Goal: Information Seeking & Learning: Compare options

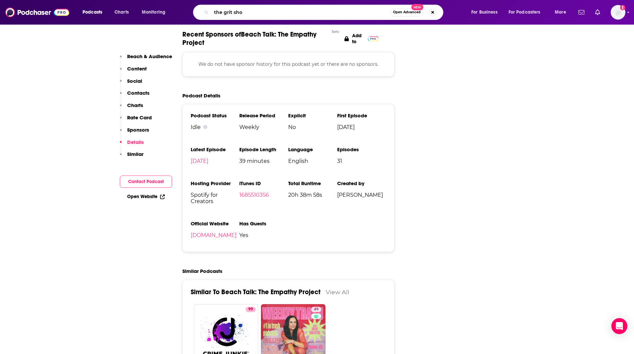
type input "the grit show"
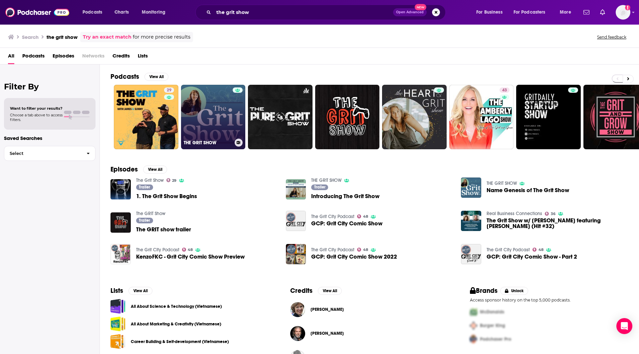
click at [227, 124] on link "THE GRIT SHOW" at bounding box center [213, 117] width 65 height 65
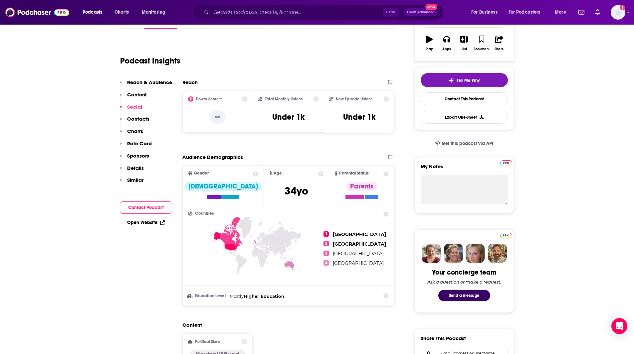
scroll to position [115, 0]
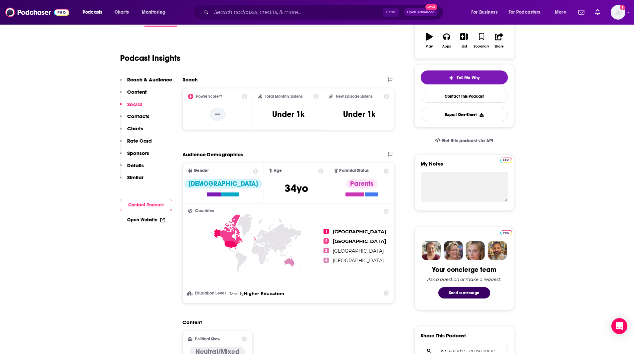
click at [191, 95] on icon at bounding box center [190, 96] width 5 height 5
click at [214, 112] on p "--" at bounding box center [218, 114] width 16 height 13
click at [215, 112] on p "--" at bounding box center [218, 114] width 16 height 13
click at [246, 95] on icon at bounding box center [244, 96] width 5 height 5
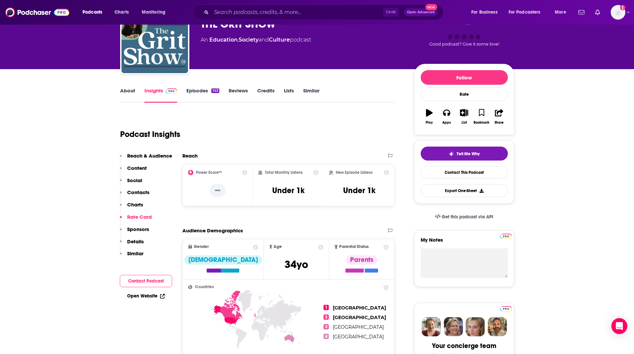
scroll to position [18, 0]
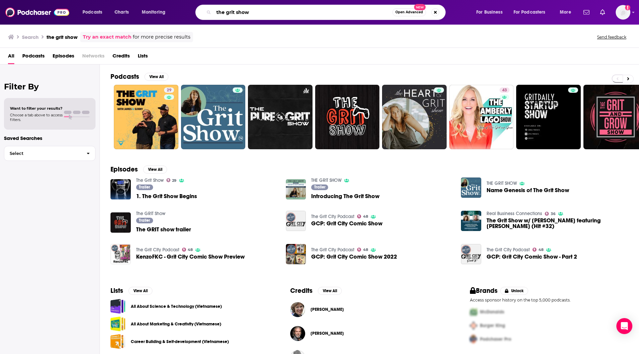
click at [227, 11] on input "the grit show" at bounding box center [303, 12] width 179 height 11
drag, startPoint x: 271, startPoint y: 14, endPoint x: 184, endPoint y: 13, distance: 86.5
click at [184, 13] on div "Podcasts Charts Monitoring the grit show Open Advanced New For Business For Pod…" at bounding box center [327, 12] width 499 height 15
type input "r"
type input "Raising Good Humans"
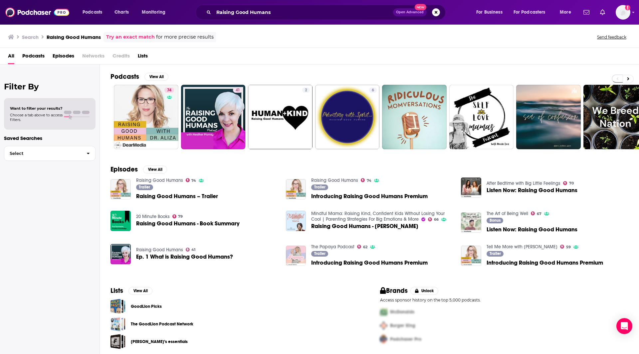
click at [298, 254] on img "Introducing Raising Good Humans Premium" at bounding box center [296, 256] width 20 height 20
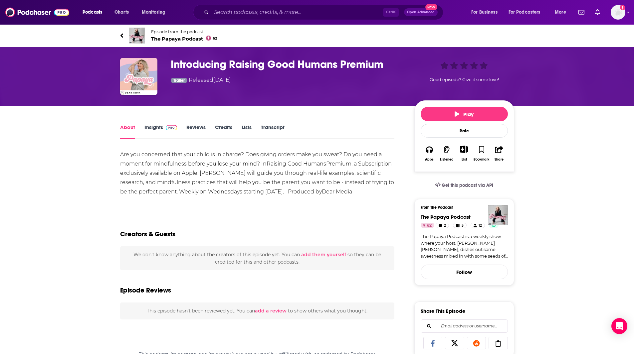
click at [147, 129] on link "Insights" at bounding box center [160, 131] width 33 height 15
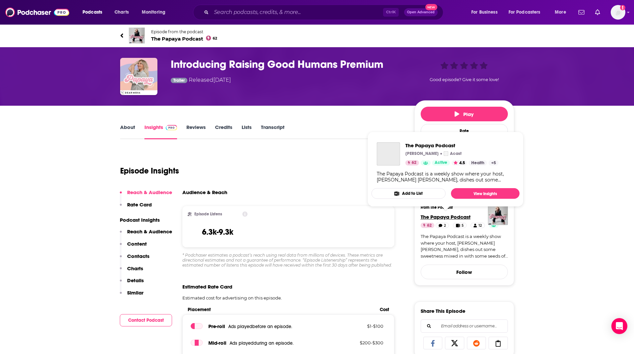
click at [454, 215] on span "The Papaya Podcast" at bounding box center [445, 217] width 50 height 6
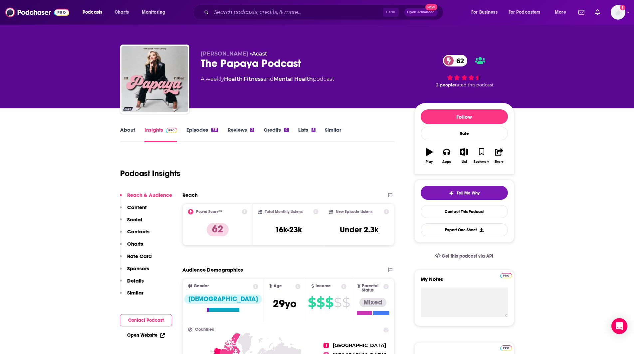
click at [204, 130] on link "Episodes 311" at bounding box center [202, 134] width 32 height 15
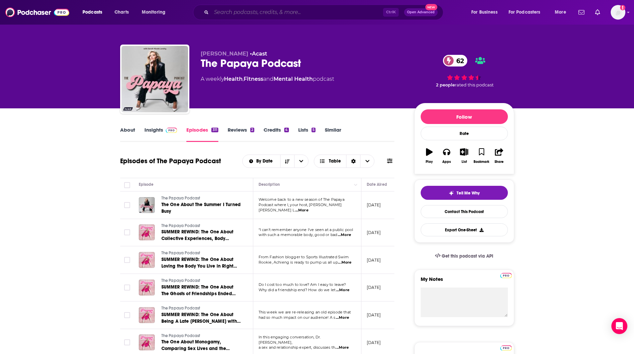
click at [231, 12] on input "Search podcasts, credits, & more..." at bounding box center [297, 12] width 172 height 11
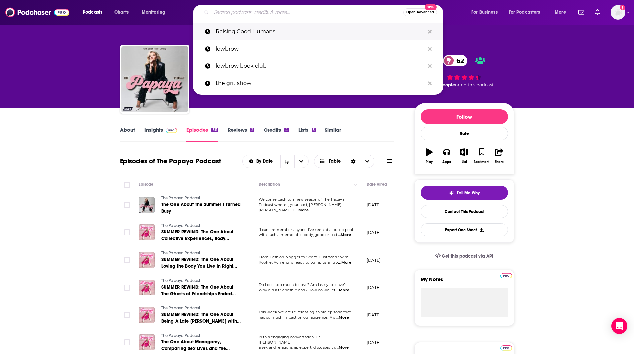
click at [240, 34] on p "Raising Good Humans" at bounding box center [320, 31] width 209 height 17
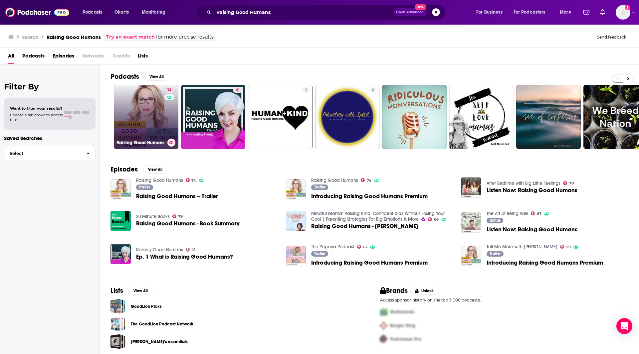
click at [145, 108] on link "74 Raising Good Humans" at bounding box center [146, 117] width 65 height 65
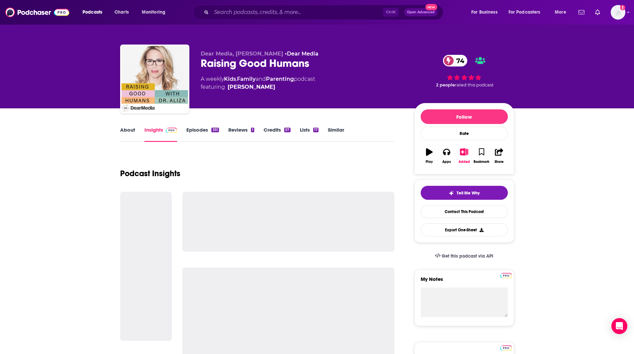
click at [341, 128] on link "Similar" at bounding box center [336, 134] width 16 height 15
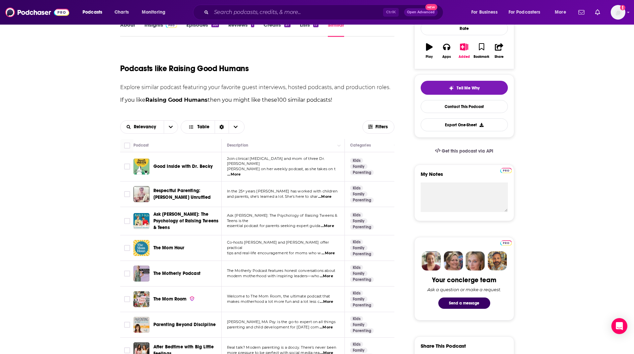
scroll to position [110, 0]
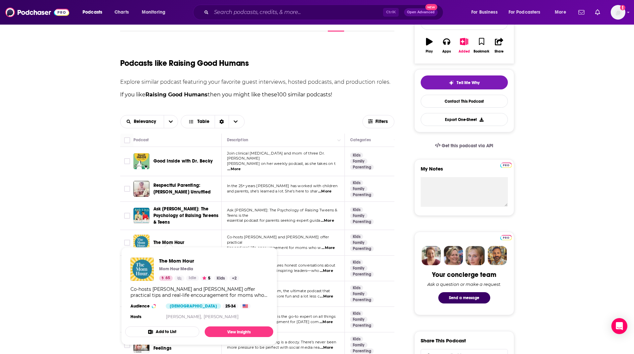
click at [171, 240] on span "The Mom Hour" at bounding box center [168, 243] width 31 height 6
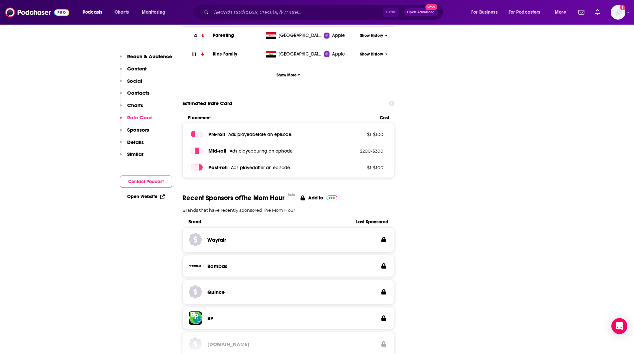
scroll to position [1179, 0]
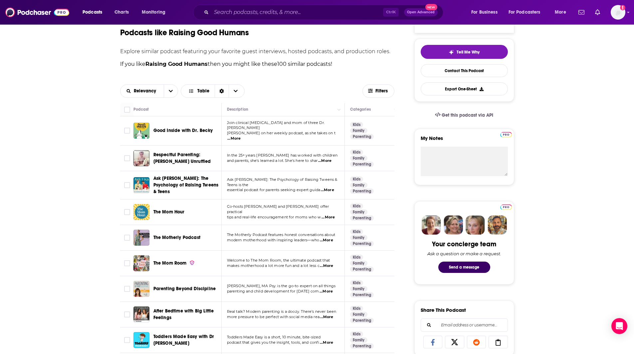
scroll to position [144, 0]
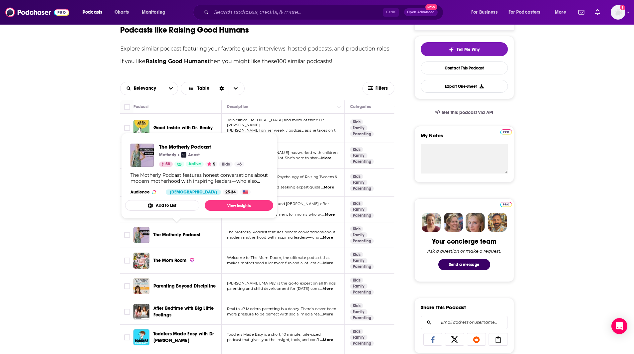
click at [182, 232] on span "The Motherly Podcast" at bounding box center [176, 235] width 47 height 6
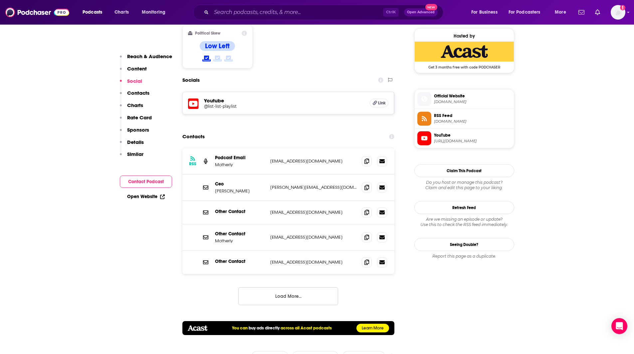
scroll to position [451, 0]
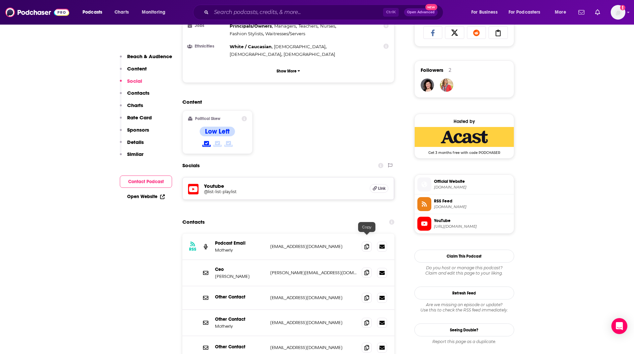
click at [366, 270] on icon at bounding box center [366, 272] width 5 height 5
click at [365, 320] on icon at bounding box center [366, 322] width 5 height 5
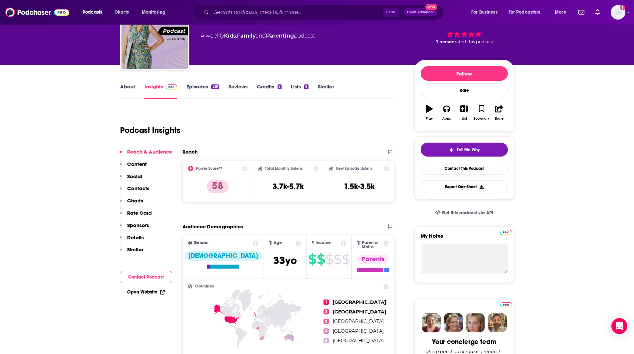
scroll to position [51, 0]
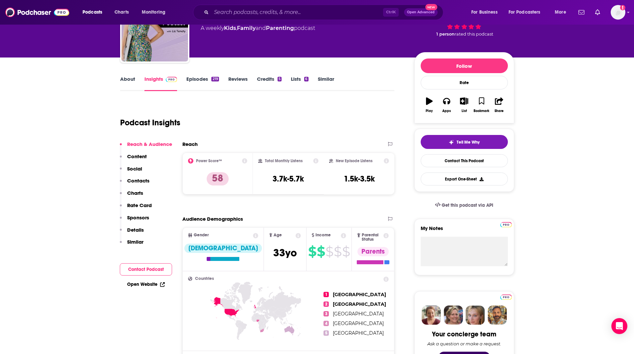
click at [131, 78] on link "About" at bounding box center [127, 83] width 15 height 15
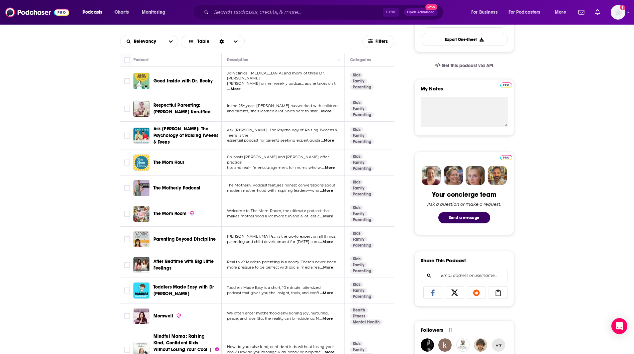
scroll to position [390, 0]
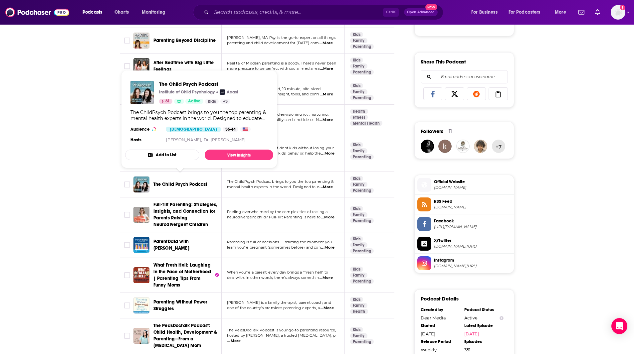
click at [178, 182] on span "The Child Psych Podcast" at bounding box center [180, 185] width 54 height 6
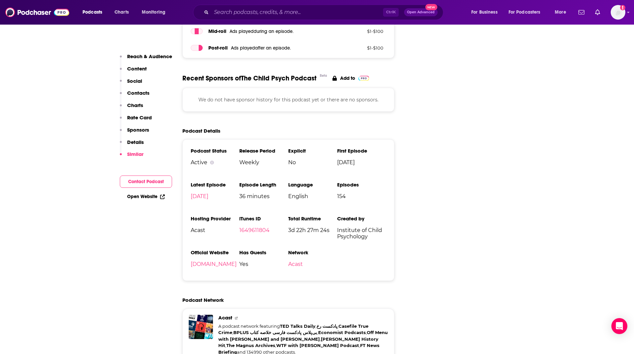
scroll to position [866, 0]
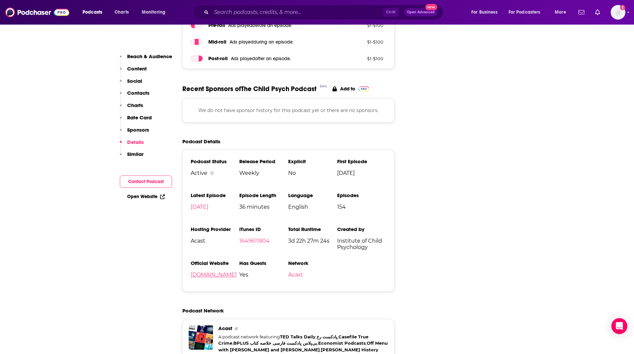
click at [215, 272] on link "[DOMAIN_NAME]" at bounding box center [214, 275] width 46 height 6
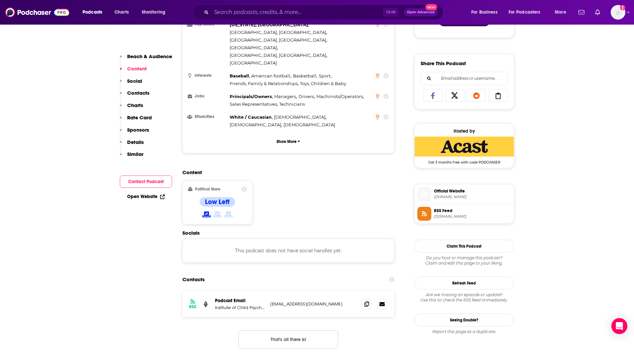
scroll to position [478, 0]
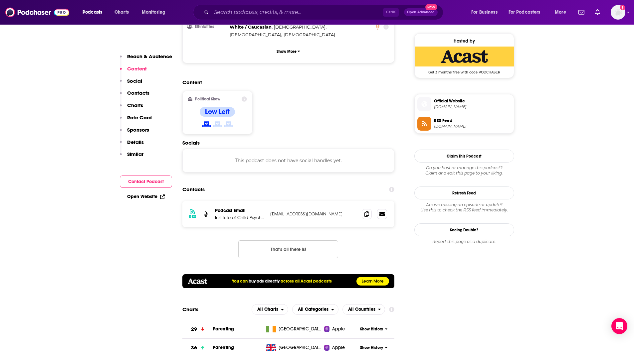
click at [444, 100] on span "Official Website" at bounding box center [472, 101] width 77 height 6
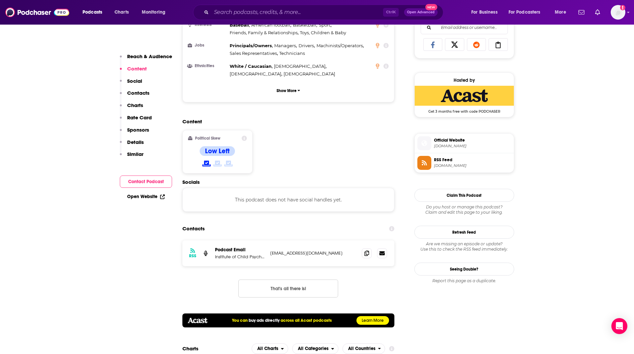
scroll to position [453, 0]
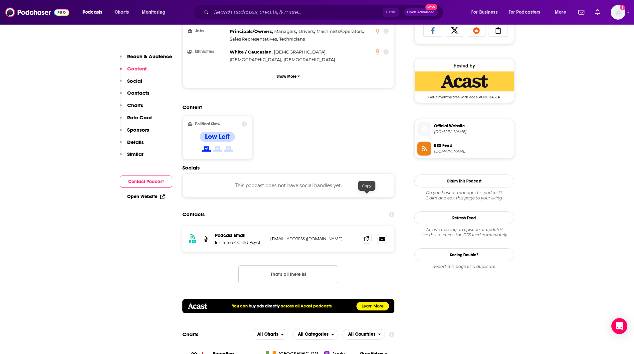
click at [365, 236] on icon at bounding box center [366, 238] width 5 height 5
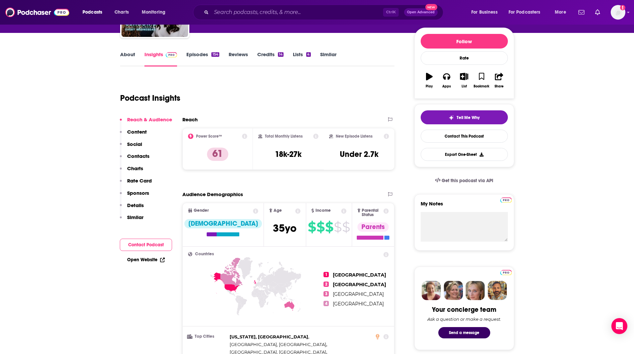
scroll to position [72, 0]
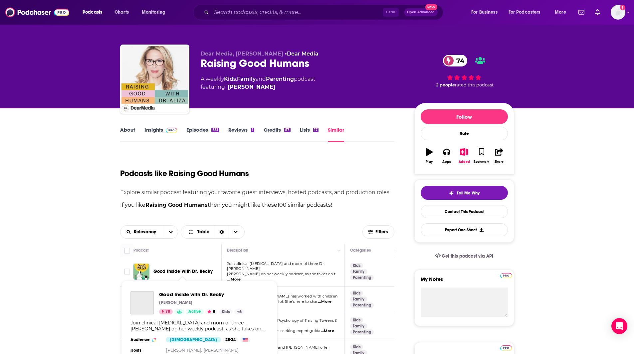
click at [179, 269] on span "Good Inside with Dr. Becky" at bounding box center [182, 272] width 59 height 6
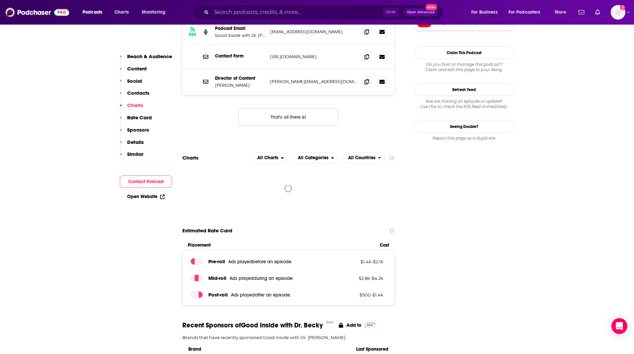
scroll to position [592, 0]
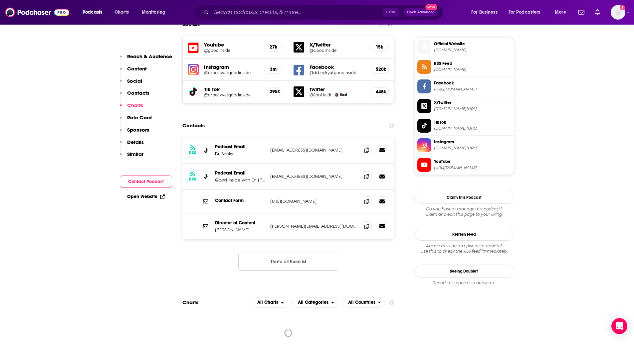
click at [384, 224] on icon at bounding box center [381, 226] width 5 height 5
